Goal: Task Accomplishment & Management: Manage account settings

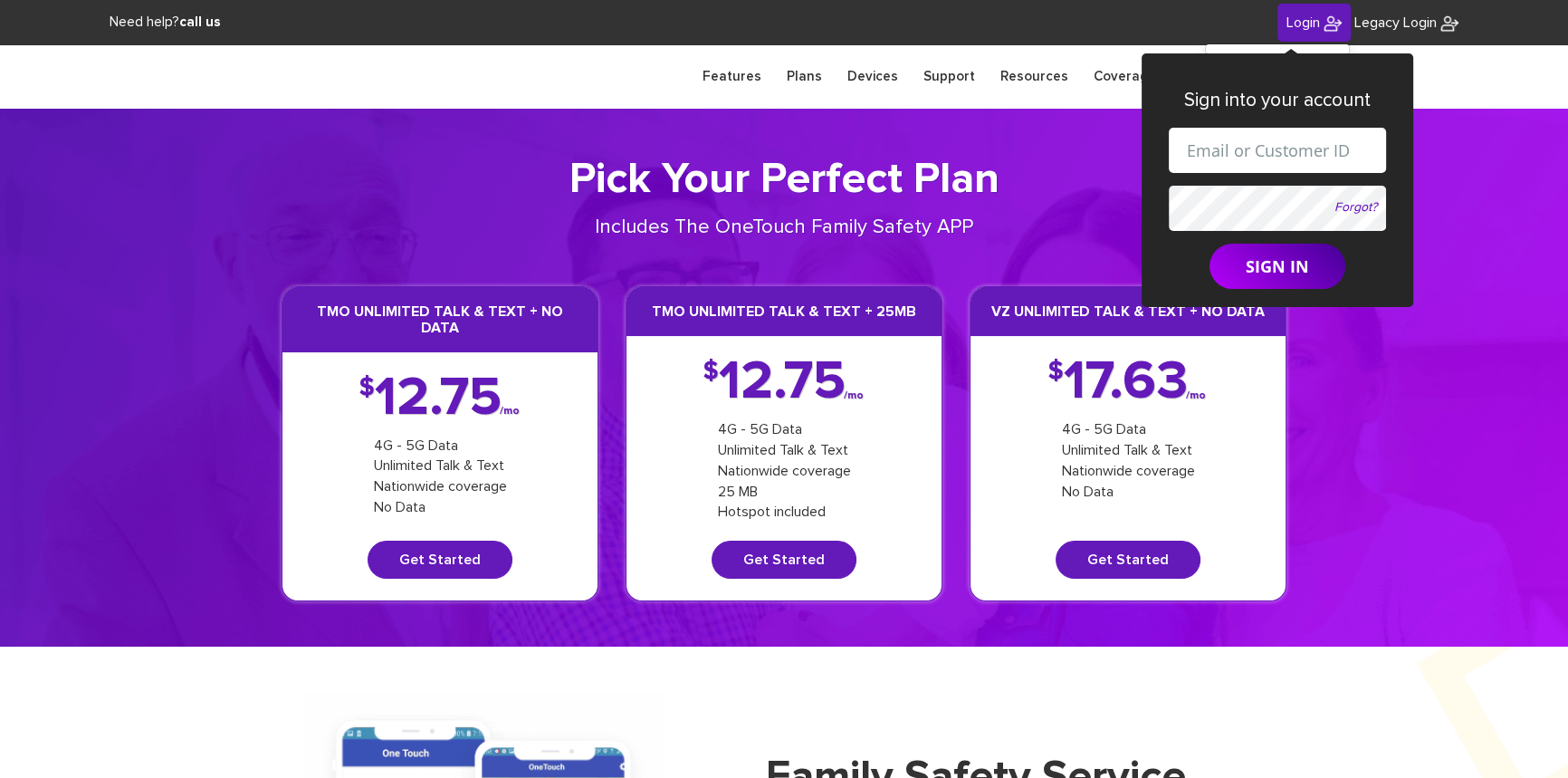
click at [1249, 154] on input "text" at bounding box center [1277, 149] width 217 height 45
click at [1299, 154] on input "[EMAIL_ADDRESS][DOMAIN_NAME]" at bounding box center [1277, 149] width 217 height 45
paste input "8452130103"
type input "[EMAIL_ADDRESS][DOMAIN_NAME]"
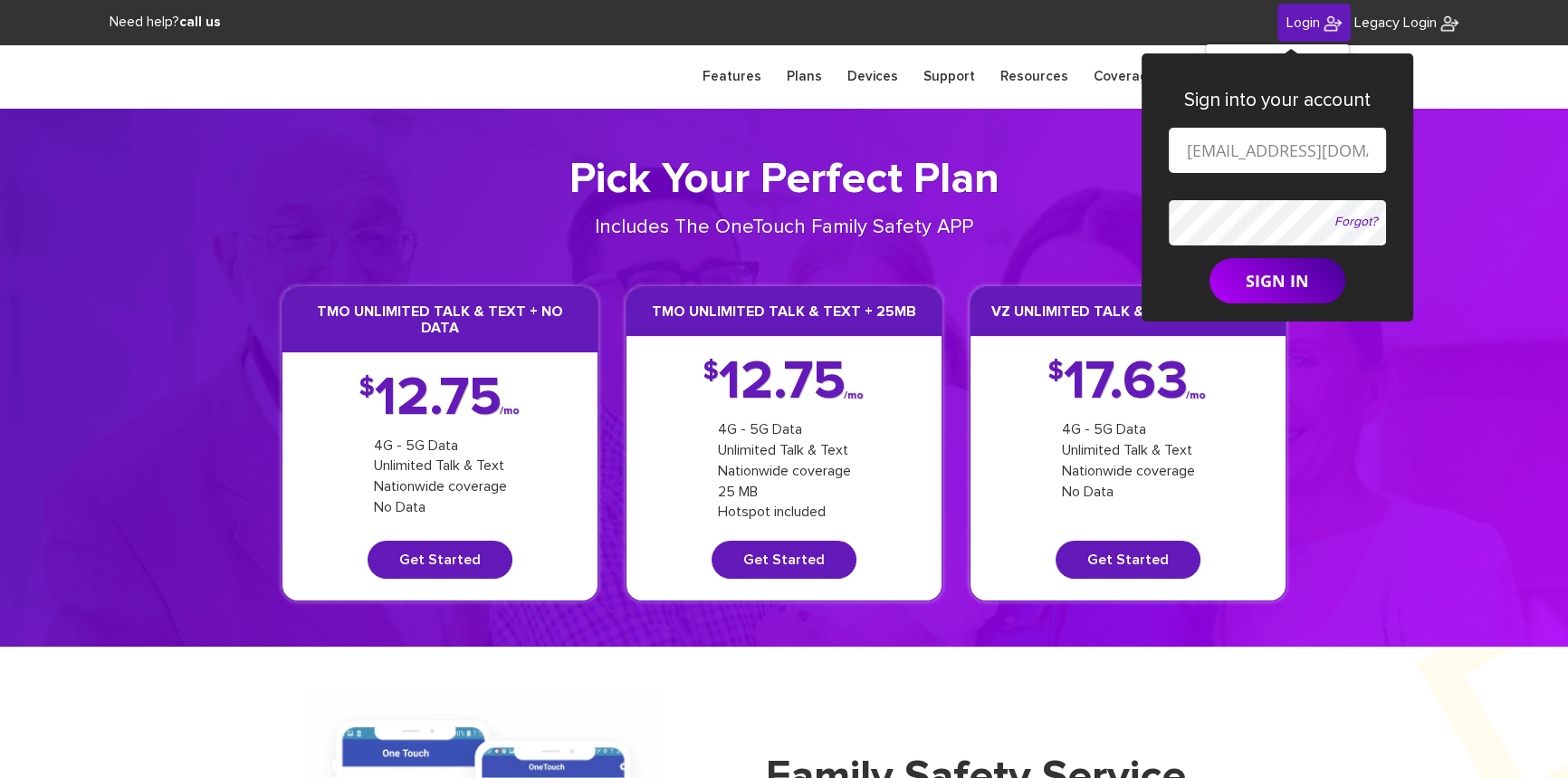
click at [1266, 198] on form "[EMAIL_ADDRESS][DOMAIN_NAME] Forgot? SIGN IN" at bounding box center [1277, 215] width 217 height 177
click at [1264, 274] on button "SIGN IN" at bounding box center [1277, 280] width 136 height 45
